Goal: Transaction & Acquisition: Book appointment/travel/reservation

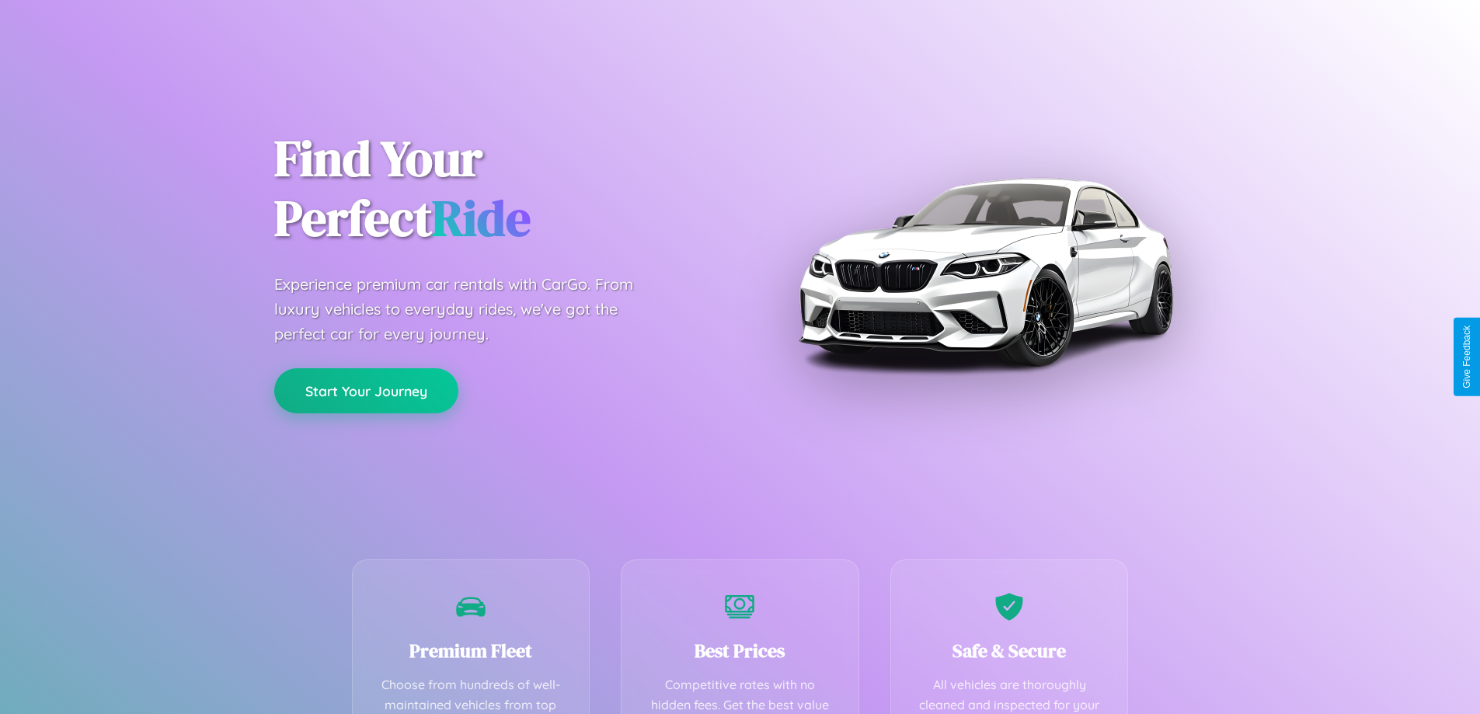
click at [366, 392] on button "Start Your Journey" at bounding box center [366, 390] width 184 height 45
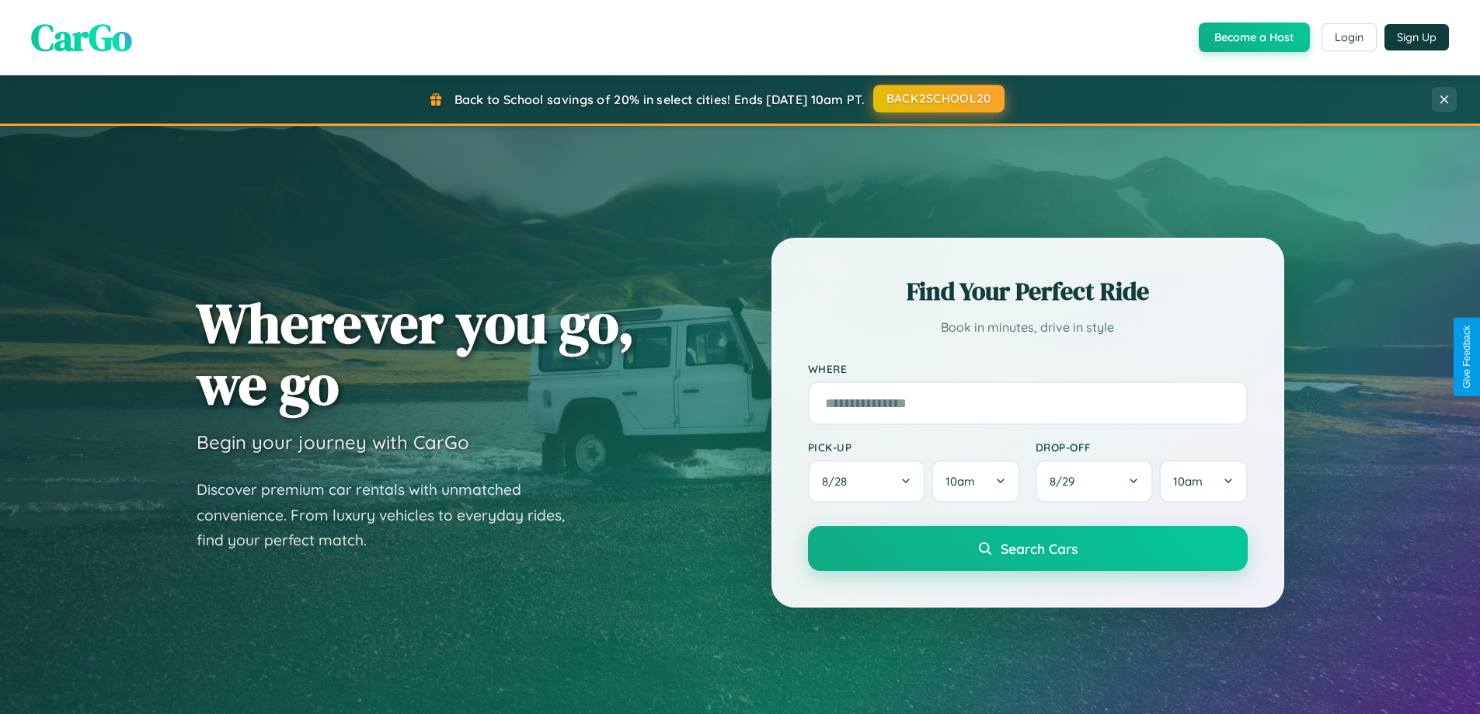
click at [938, 99] on button "BACK2SCHOOL20" at bounding box center [938, 99] width 131 height 28
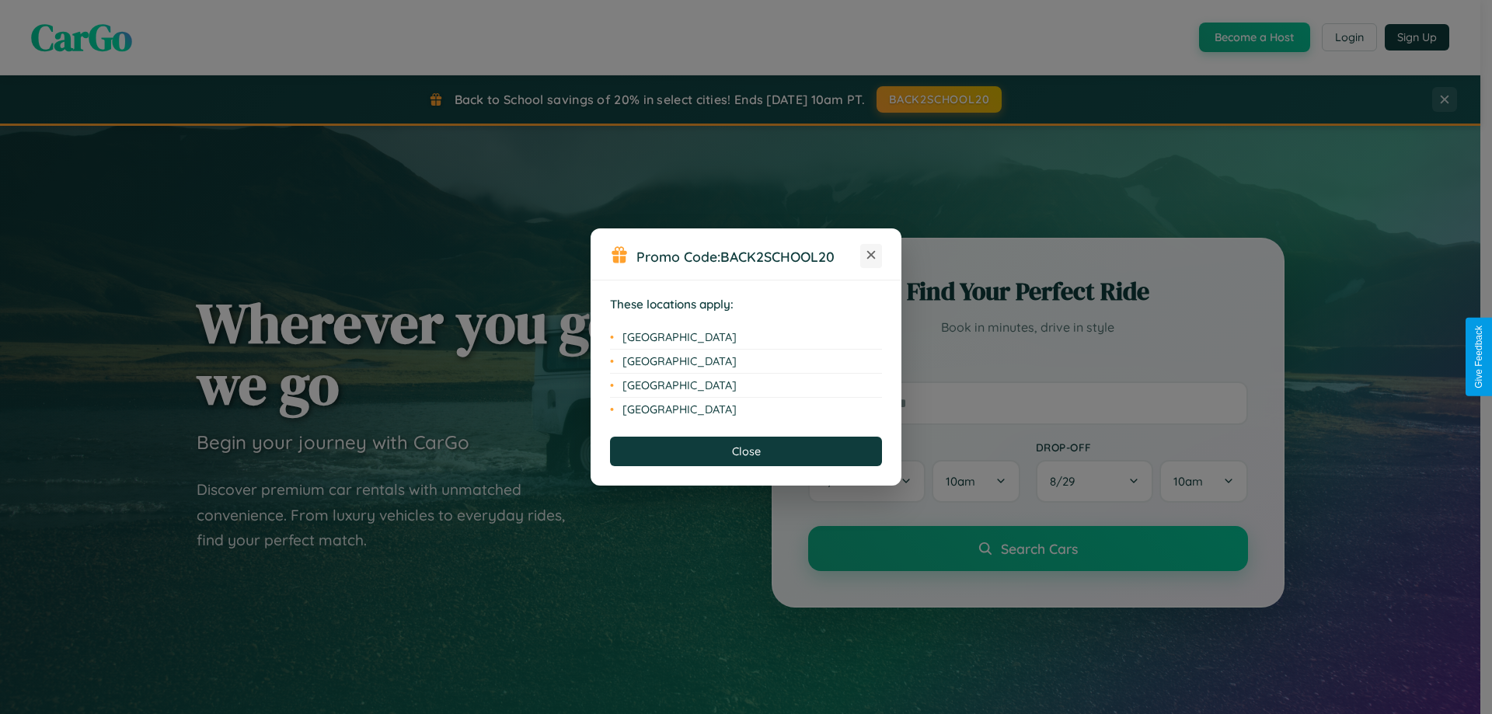
click at [871, 256] on icon at bounding box center [871, 255] width 9 height 9
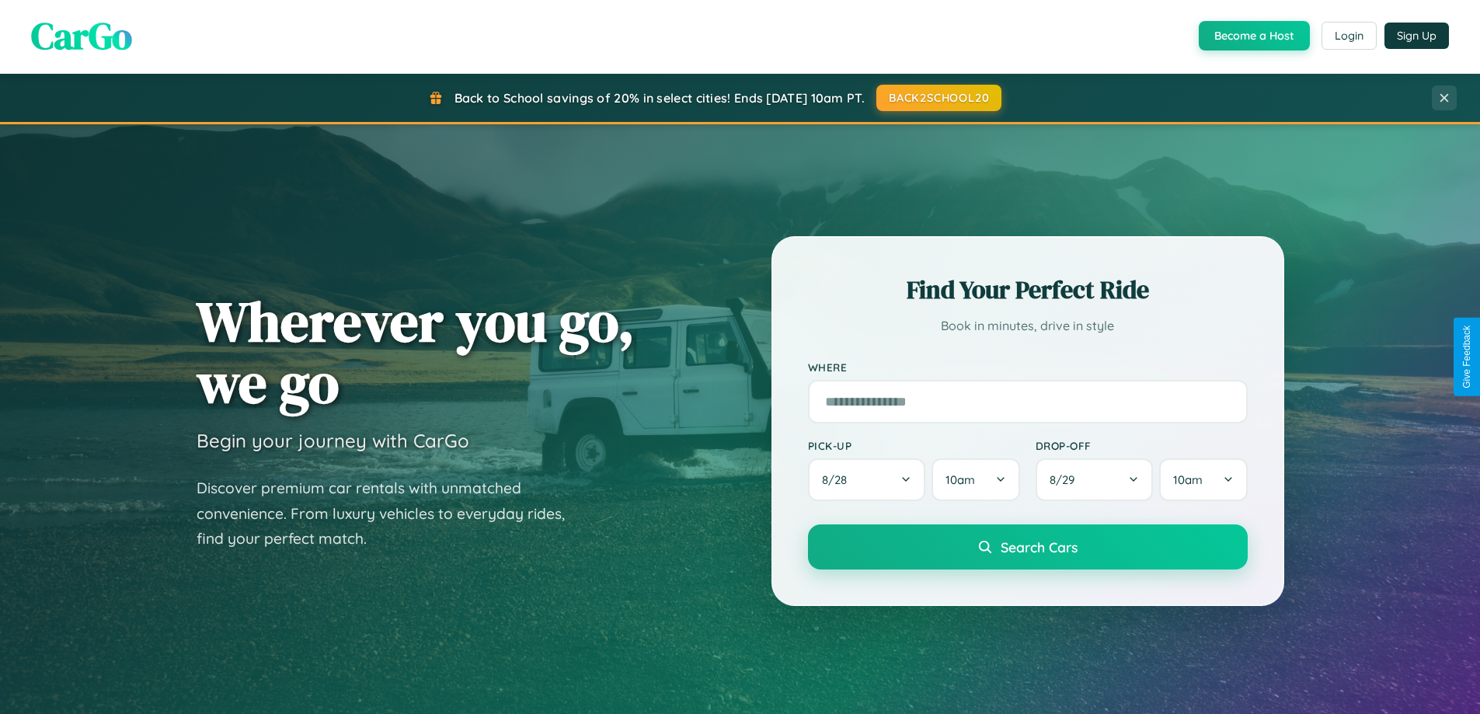
scroll to position [1368, 0]
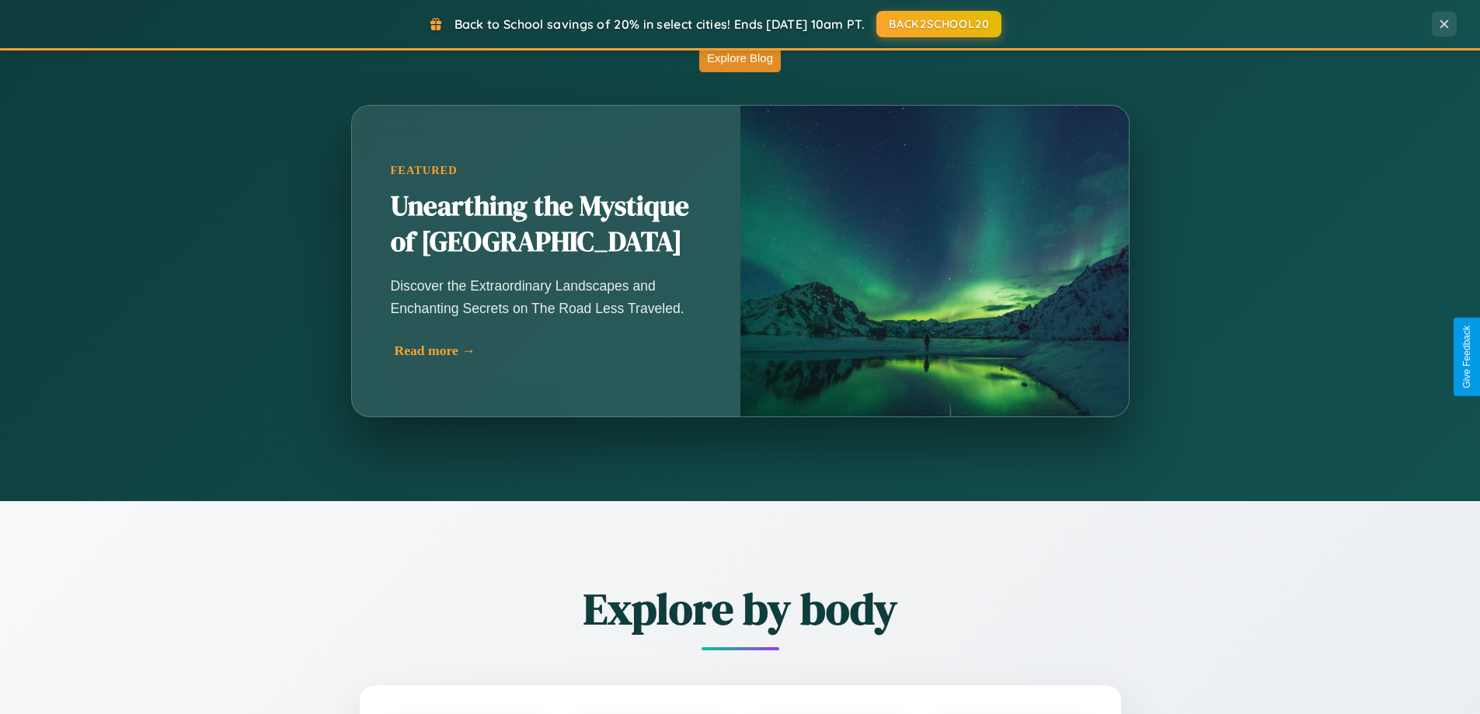
click at [548, 350] on div "Read more →" at bounding box center [550, 351] width 311 height 16
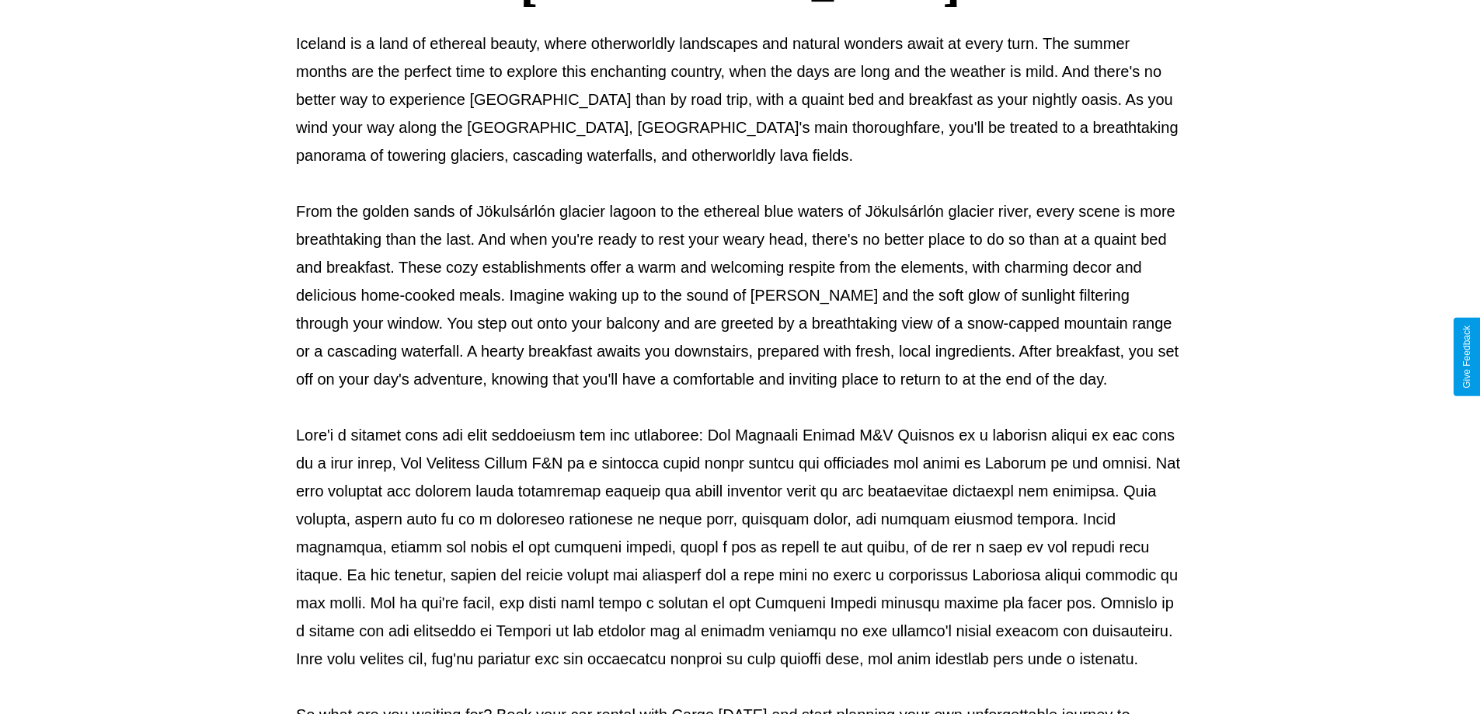
scroll to position [503, 0]
